Goal: Information Seeking & Learning: Learn about a topic

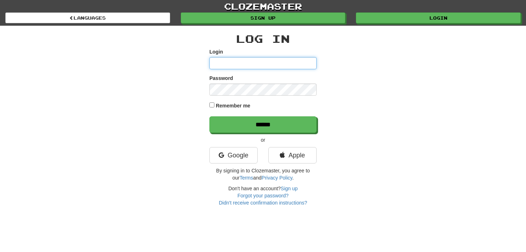
type input "**********"
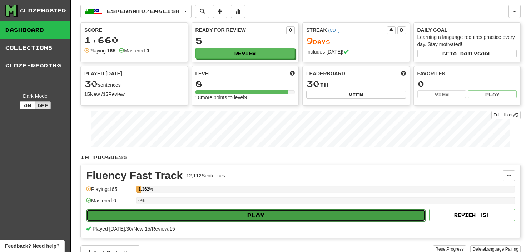
click at [247, 214] on button "Play" at bounding box center [256, 215] width 339 height 12
select select "**"
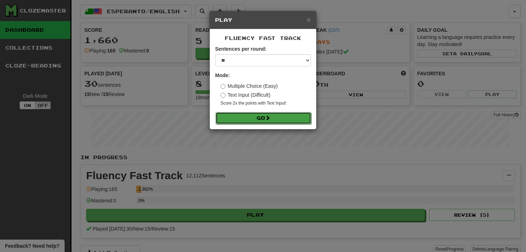
click at [263, 118] on button "Go" at bounding box center [264, 118] width 96 height 12
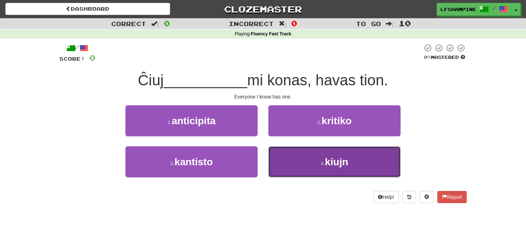
click at [317, 159] on button "4 . [GEOGRAPHIC_DATA]" at bounding box center [334, 162] width 132 height 31
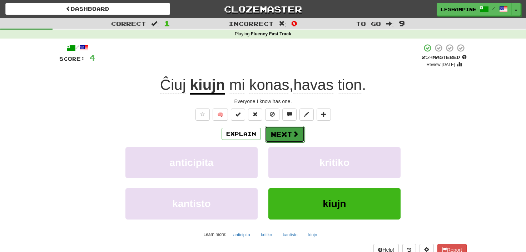
click at [284, 133] on button "Next" at bounding box center [285, 134] width 40 height 16
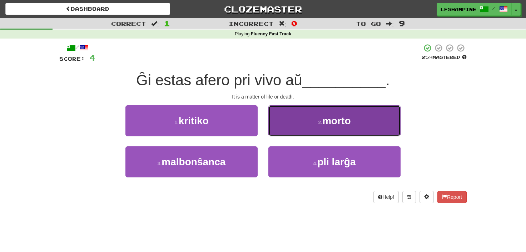
click at [321, 125] on small "2 ." at bounding box center [320, 123] width 4 height 6
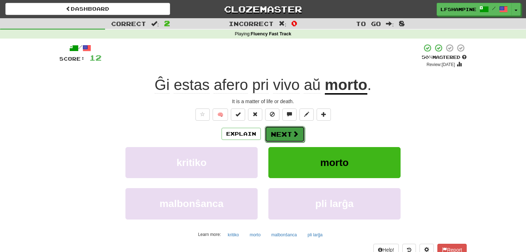
click at [273, 133] on button "Next" at bounding box center [285, 134] width 40 height 16
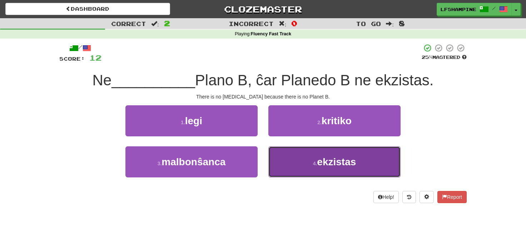
click at [342, 164] on span "ekzistas" at bounding box center [336, 162] width 39 height 11
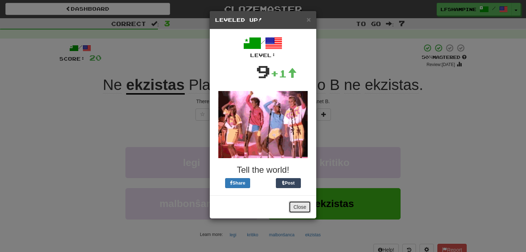
click at [300, 206] on button "Close" at bounding box center [300, 207] width 22 height 12
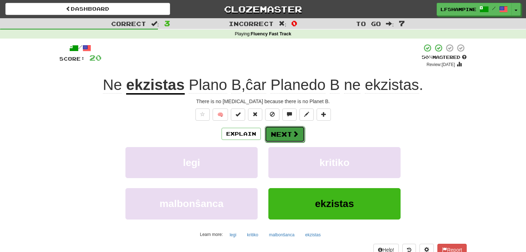
click at [275, 132] on button "Next" at bounding box center [285, 134] width 40 height 16
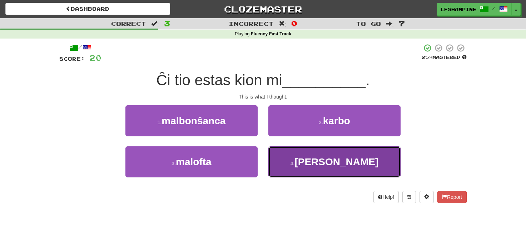
click at [339, 161] on span "[PERSON_NAME]" at bounding box center [337, 162] width 84 height 11
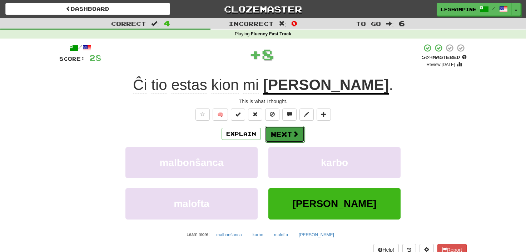
click at [281, 136] on button "Next" at bounding box center [285, 134] width 40 height 16
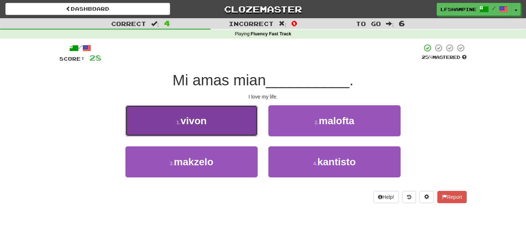
click at [193, 121] on span "vivon" at bounding box center [194, 120] width 26 height 11
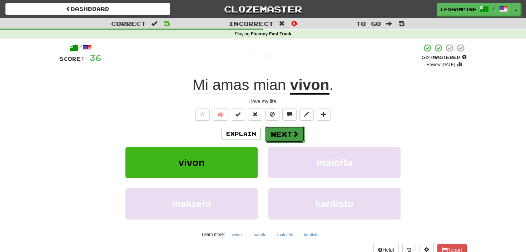
click at [278, 136] on button "Next" at bounding box center [285, 134] width 40 height 16
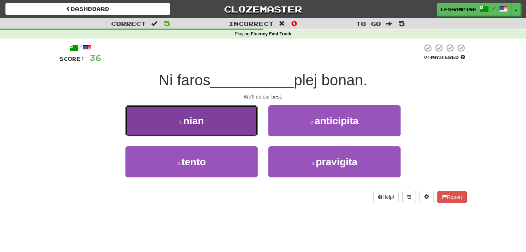
click at [198, 123] on span "nian" at bounding box center [193, 120] width 21 height 11
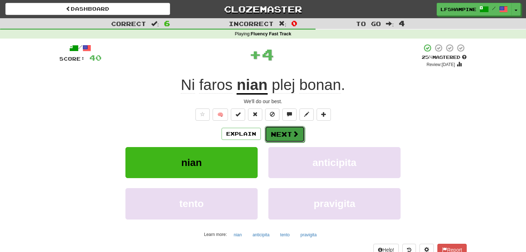
click at [284, 131] on button "Next" at bounding box center [285, 134] width 40 height 16
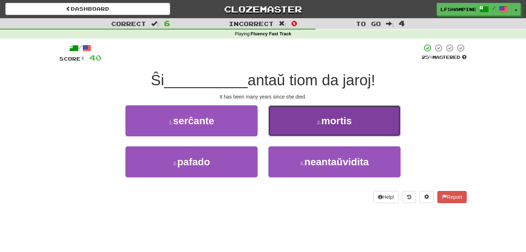
click at [338, 120] on span "mortis" at bounding box center [336, 120] width 31 height 11
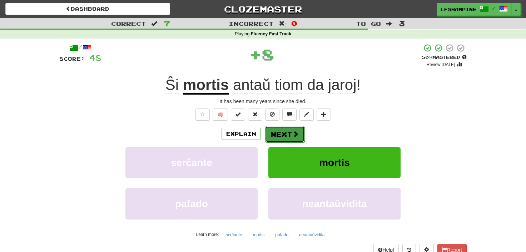
click at [280, 134] on button "Next" at bounding box center [285, 134] width 40 height 16
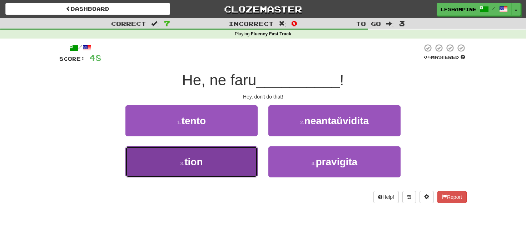
click at [207, 163] on button "3 . tion" at bounding box center [191, 162] width 132 height 31
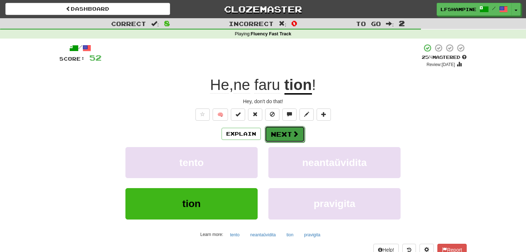
click at [282, 131] on button "Next" at bounding box center [285, 134] width 40 height 16
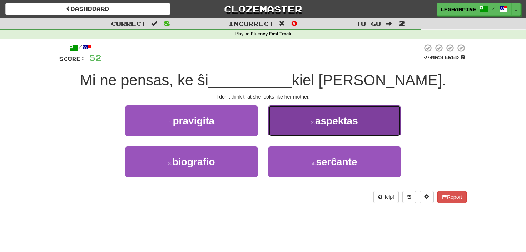
click at [314, 125] on small "2 ." at bounding box center [313, 123] width 4 height 6
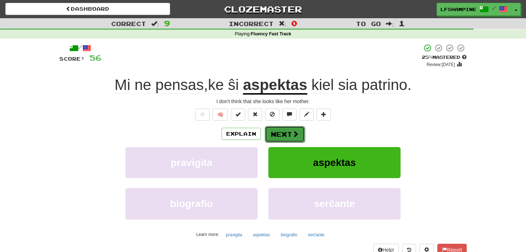
click at [281, 136] on button "Next" at bounding box center [285, 134] width 40 height 16
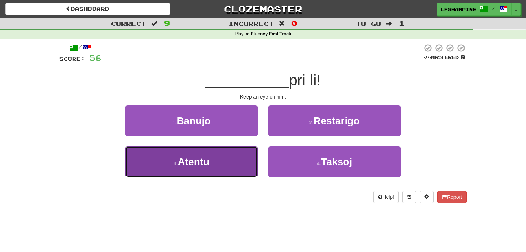
click at [199, 163] on span "Atentu" at bounding box center [194, 162] width 32 height 11
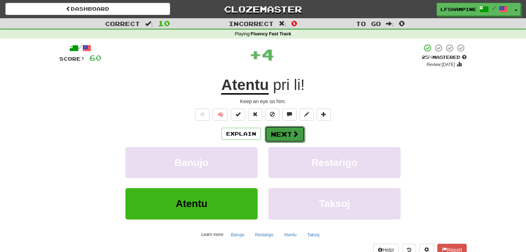
click at [279, 133] on button "Next" at bounding box center [285, 134] width 40 height 16
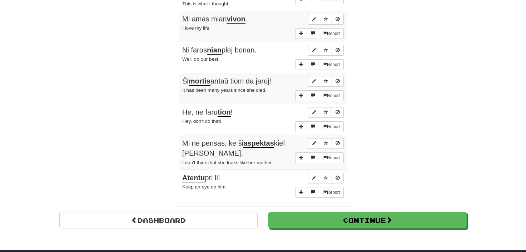
scroll to position [552, 0]
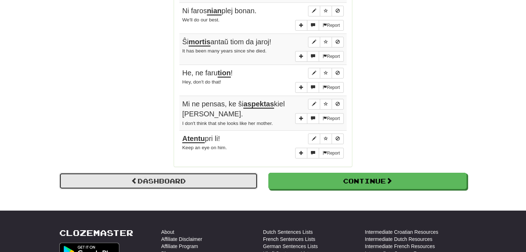
click at [178, 173] on link "Dashboard" at bounding box center [158, 181] width 198 height 16
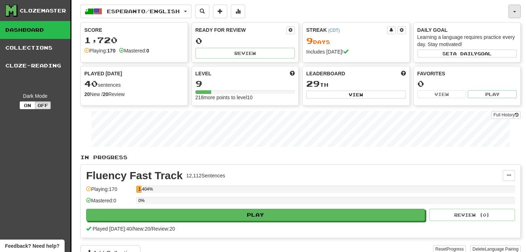
click at [513, 11] on button "button" at bounding box center [515, 12] width 12 height 14
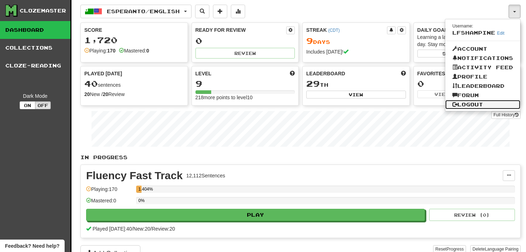
click at [475, 102] on link "Logout" at bounding box center [482, 104] width 75 height 9
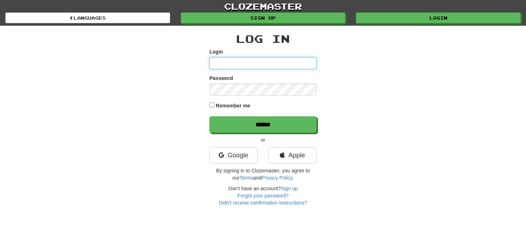
type input "**********"
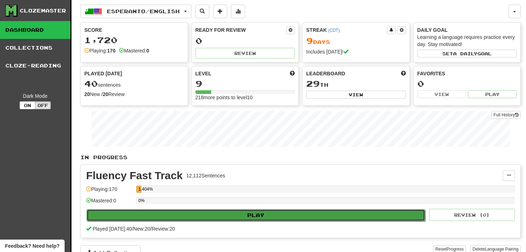
click at [256, 213] on button "Play" at bounding box center [256, 215] width 339 height 12
select select "**"
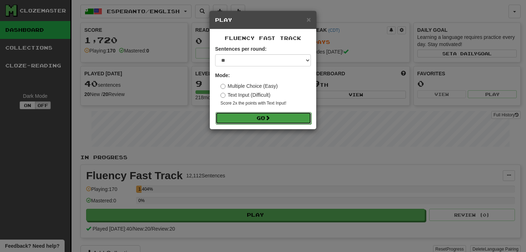
click at [259, 115] on button "Go" at bounding box center [264, 118] width 96 height 12
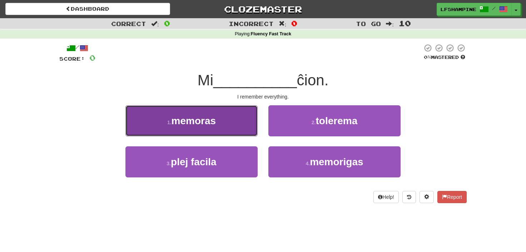
drag, startPoint x: 193, startPoint y: 118, endPoint x: 193, endPoint y: 123, distance: 5.0
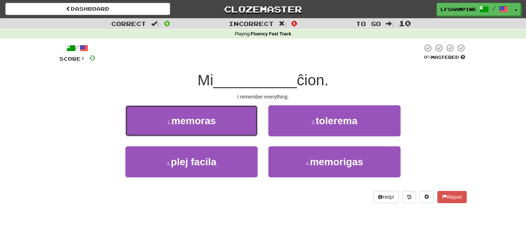
click at [193, 118] on span "memoras" at bounding box center [194, 120] width 45 height 11
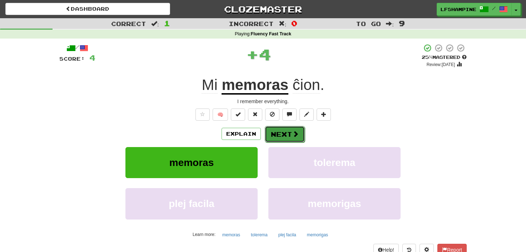
click at [281, 132] on button "Next" at bounding box center [285, 134] width 40 height 16
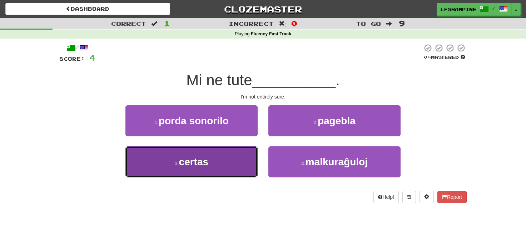
click at [195, 163] on span "certas" at bounding box center [194, 162] width 30 height 11
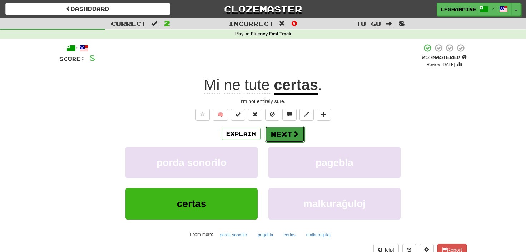
click at [287, 134] on button "Next" at bounding box center [285, 134] width 40 height 16
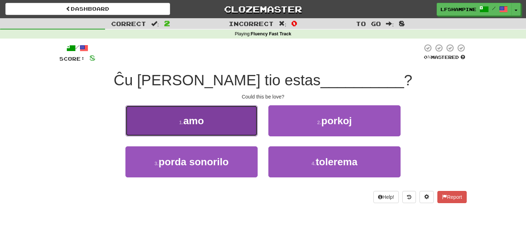
click at [191, 122] on span "amo" at bounding box center [193, 120] width 21 height 11
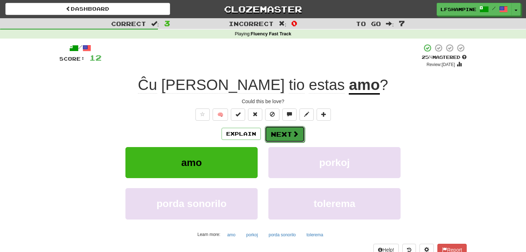
click at [276, 133] on button "Next" at bounding box center [285, 134] width 40 height 16
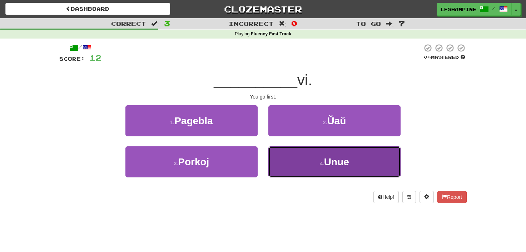
click at [336, 167] on span "Unue" at bounding box center [336, 162] width 25 height 11
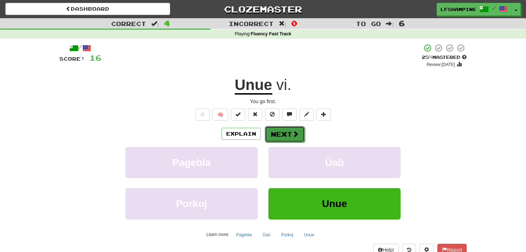
click at [282, 133] on button "Next" at bounding box center [285, 134] width 40 height 16
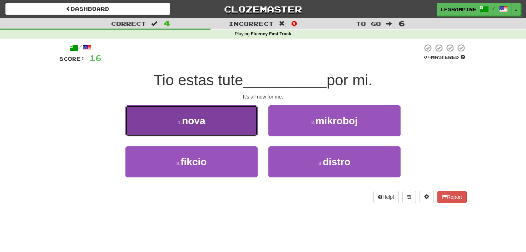
click at [203, 119] on span "nova" at bounding box center [193, 120] width 23 height 11
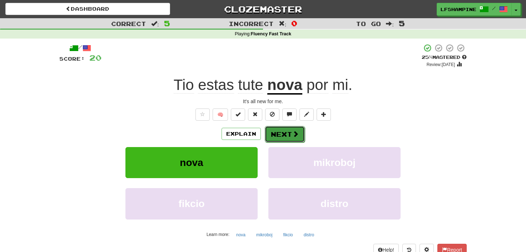
click at [281, 132] on button "Next" at bounding box center [285, 134] width 40 height 16
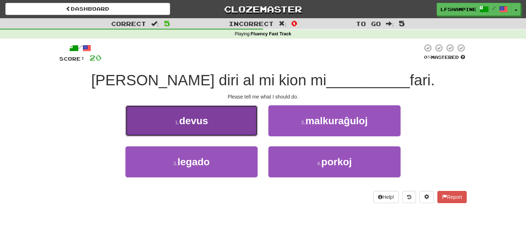
click at [196, 124] on span "devus" at bounding box center [193, 120] width 29 height 11
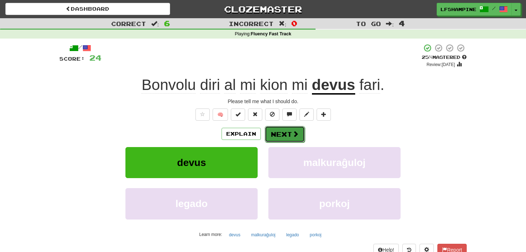
click at [293, 132] on span at bounding box center [295, 134] width 6 height 6
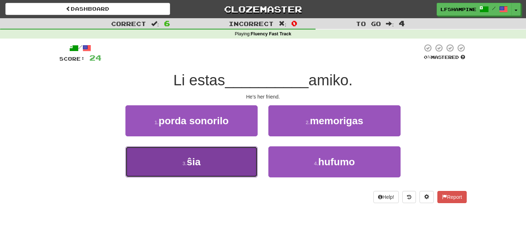
click at [210, 165] on button "3 . ŝia" at bounding box center [191, 162] width 132 height 31
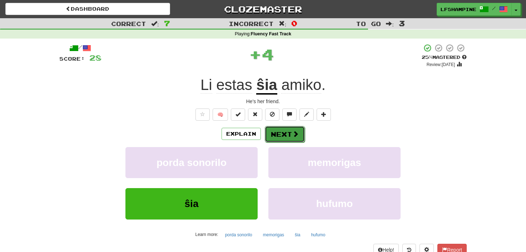
click at [278, 136] on button "Next" at bounding box center [285, 134] width 40 height 16
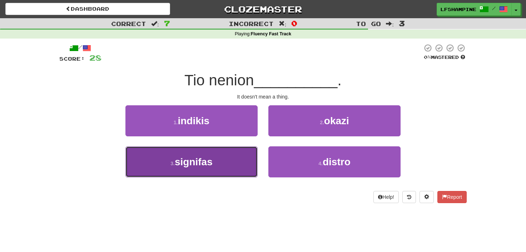
click at [198, 163] on span "signifas" at bounding box center [194, 162] width 38 height 11
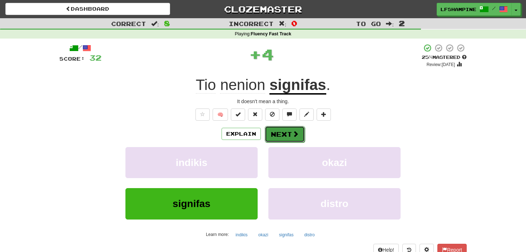
click at [279, 134] on button "Next" at bounding box center [285, 134] width 40 height 16
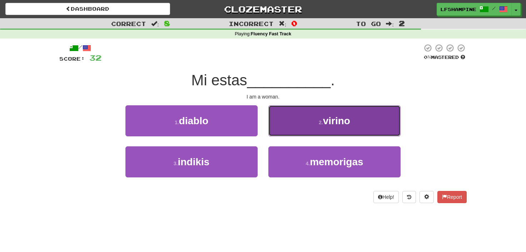
click at [330, 125] on span "virino" at bounding box center [336, 120] width 27 height 11
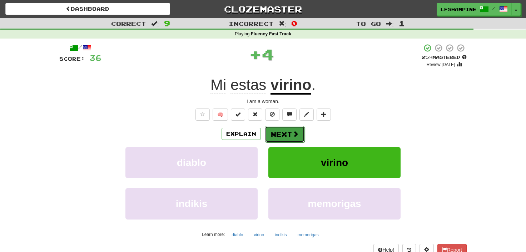
click at [283, 133] on button "Next" at bounding box center [285, 134] width 40 height 16
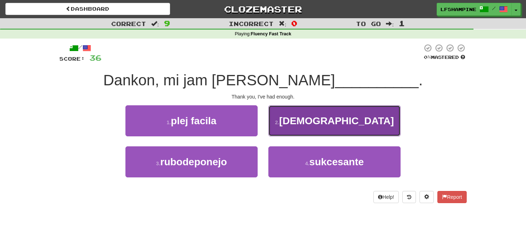
click at [328, 124] on span "sufiĉe" at bounding box center [336, 120] width 115 height 11
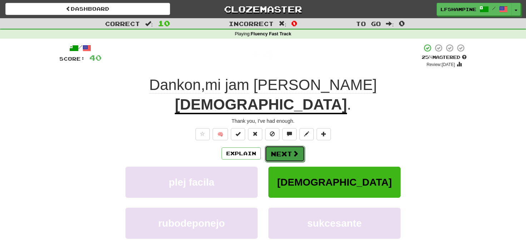
click at [284, 146] on button "Next" at bounding box center [285, 154] width 40 height 16
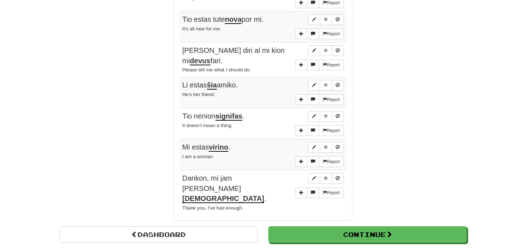
scroll to position [513, 0]
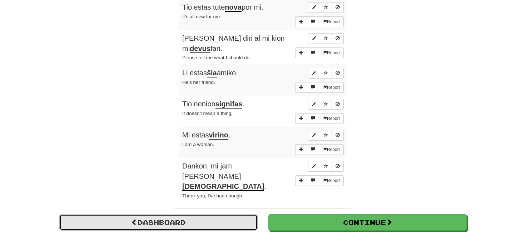
click at [174, 214] on link "Dashboard" at bounding box center [158, 222] width 198 height 16
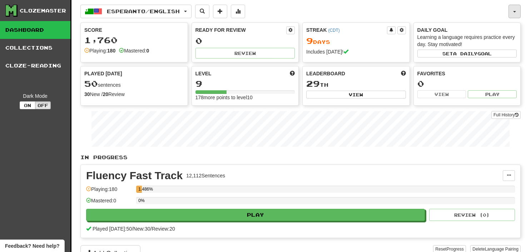
click at [514, 12] on span "button" at bounding box center [514, 11] width 3 height 1
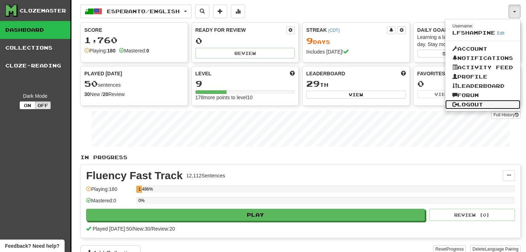
click at [479, 103] on link "Logout" at bounding box center [482, 104] width 75 height 9
